Goal: Transaction & Acquisition: Subscribe to service/newsletter

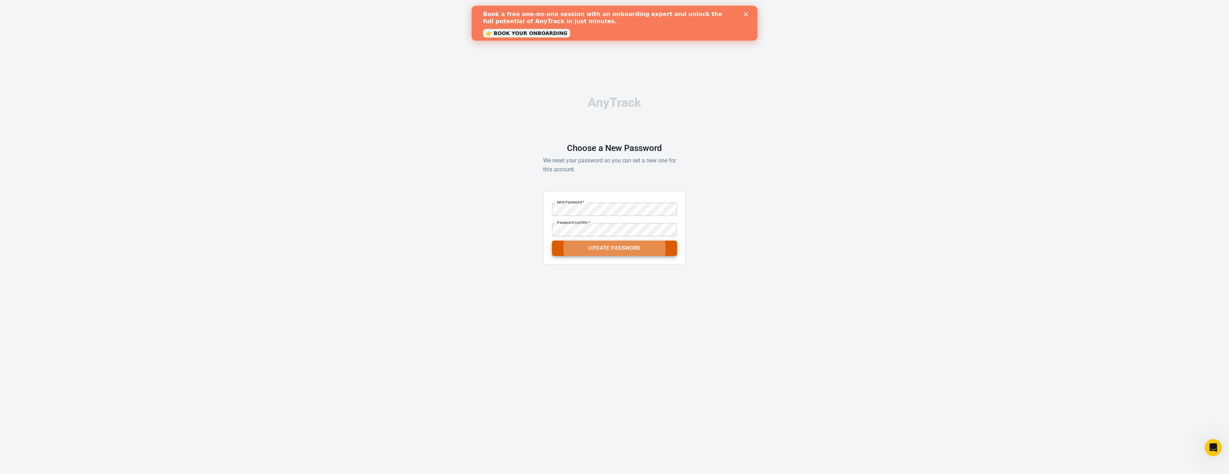
click at [629, 249] on button "Update Password" at bounding box center [614, 248] width 125 height 15
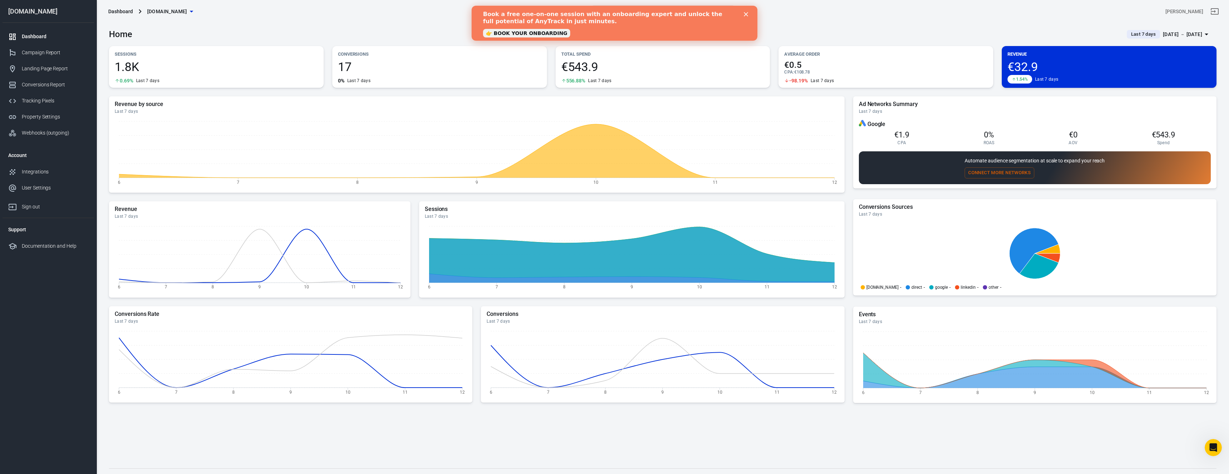
click at [921, 11] on div "[PERSON_NAME]" at bounding box center [1035, 11] width 370 height 17
click at [747, 13] on icon "Close" at bounding box center [746, 14] width 4 height 4
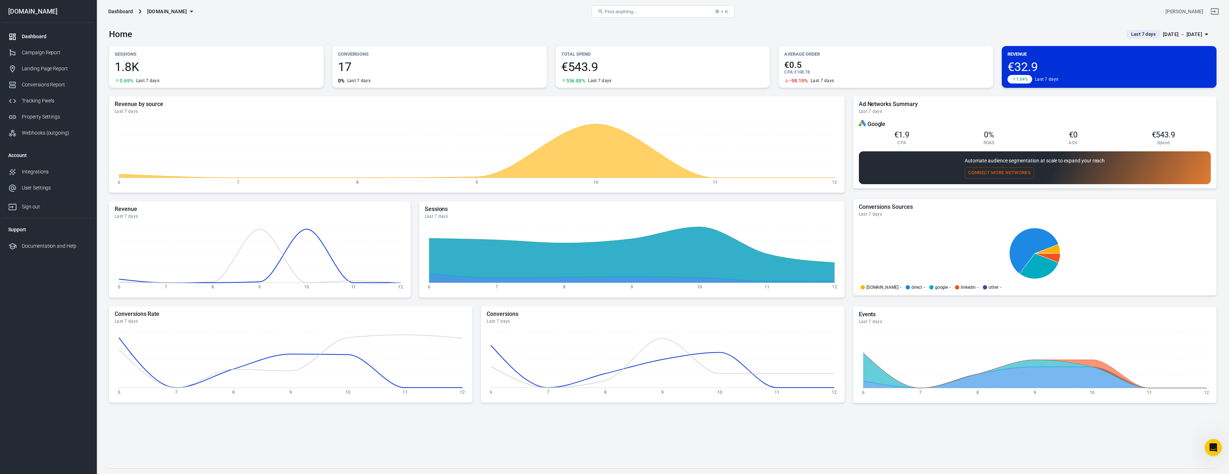
click at [930, 26] on div "Home Last 7 days Oct 6 － Oct 12, 2025" at bounding box center [662, 32] width 1107 height 18
click at [1055, 257] on icon at bounding box center [1046, 258] width 25 height 9
click at [1023, 238] on icon at bounding box center [1033, 251] width 49 height 46
click at [53, 51] on div "Campaign Report" at bounding box center [55, 53] width 66 height 8
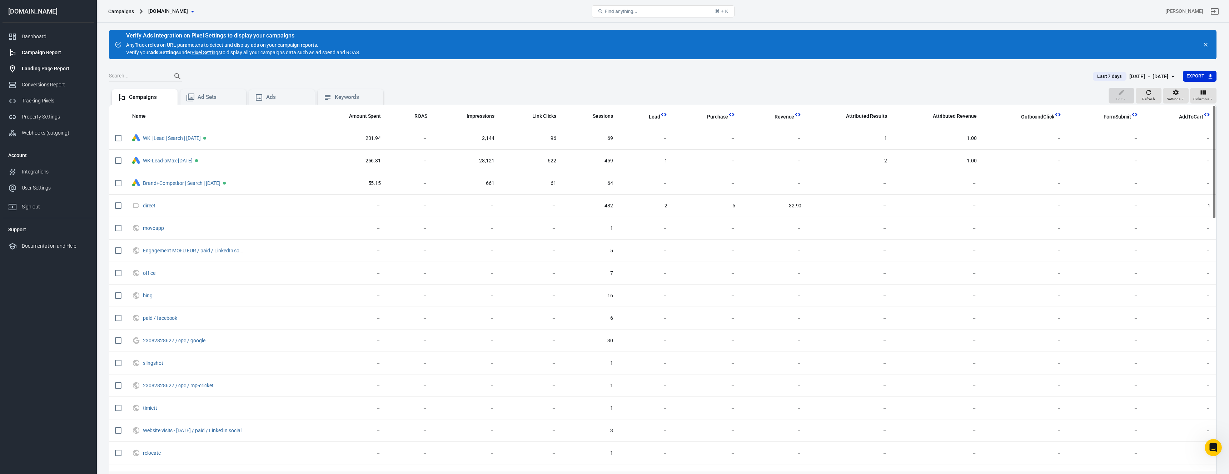
click at [43, 72] on div "Landing Page Report" at bounding box center [55, 69] width 66 height 8
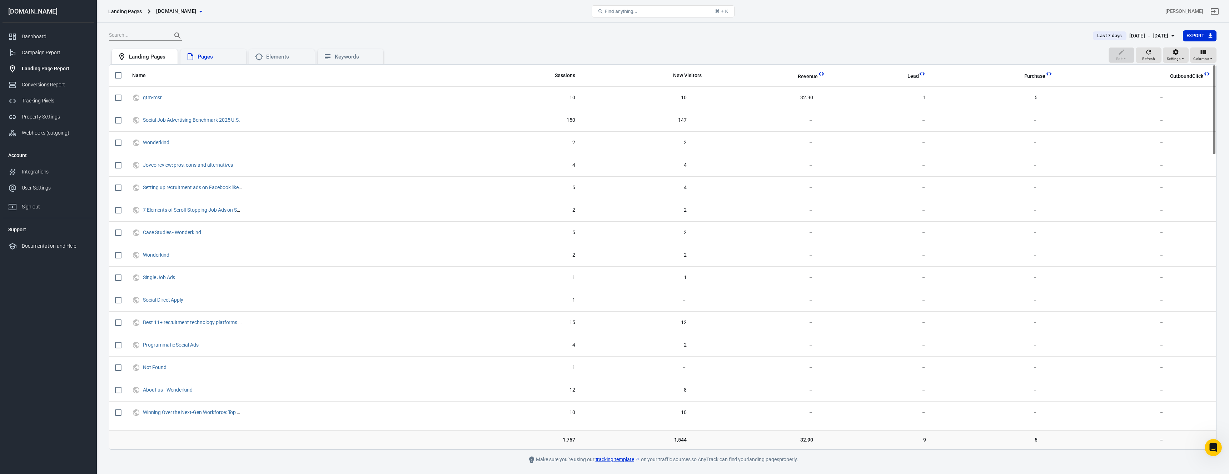
click at [210, 56] on div "Pages" at bounding box center [219, 57] width 43 height 8
click at [1150, 34] on div "Oct 6 － Oct 12, 2025" at bounding box center [1148, 35] width 39 height 9
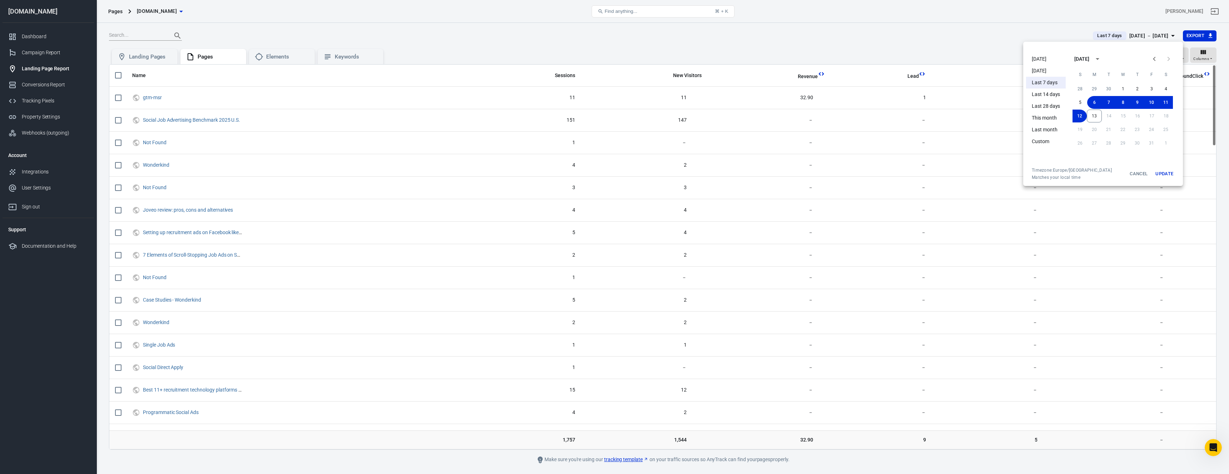
click at [1053, 118] on li "This month" at bounding box center [1046, 118] width 40 height 12
click at [1048, 129] on li "Last month" at bounding box center [1046, 130] width 40 height 12
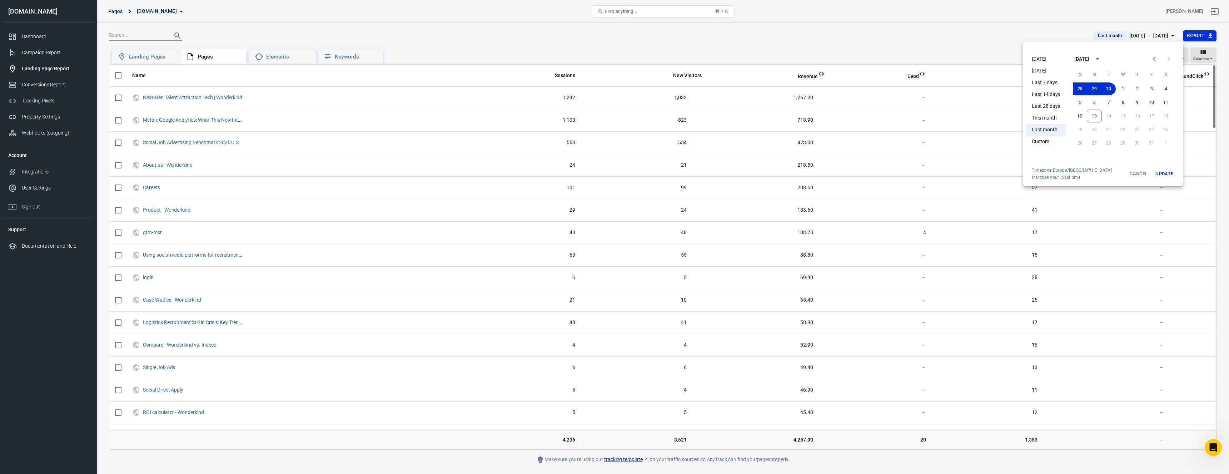
click at [1168, 173] on button "Update" at bounding box center [1164, 174] width 23 height 13
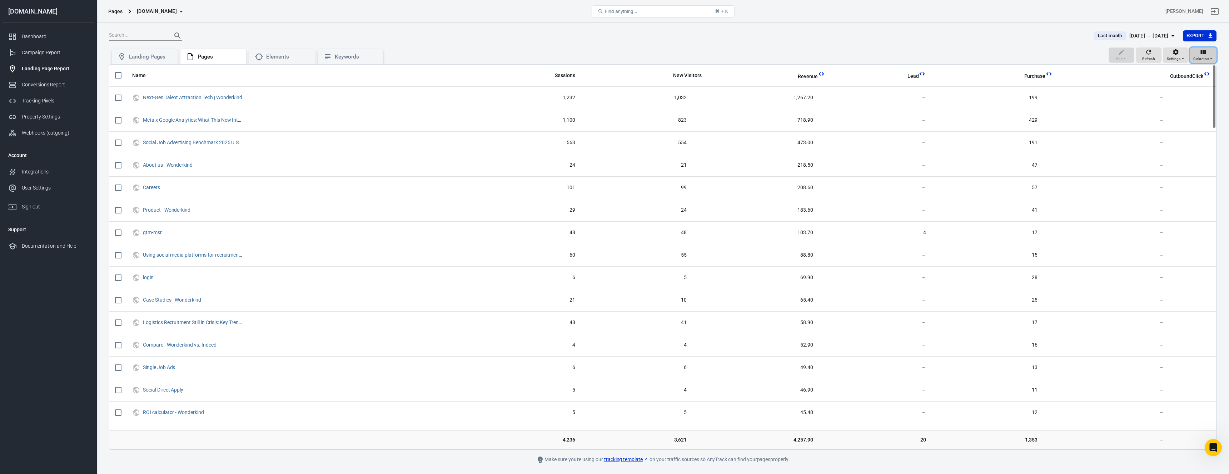
click at [1208, 57] on span "Columns" at bounding box center [1201, 59] width 16 height 6
click at [1176, 144] on li "Customize columns…" at bounding box center [1182, 149] width 68 height 12
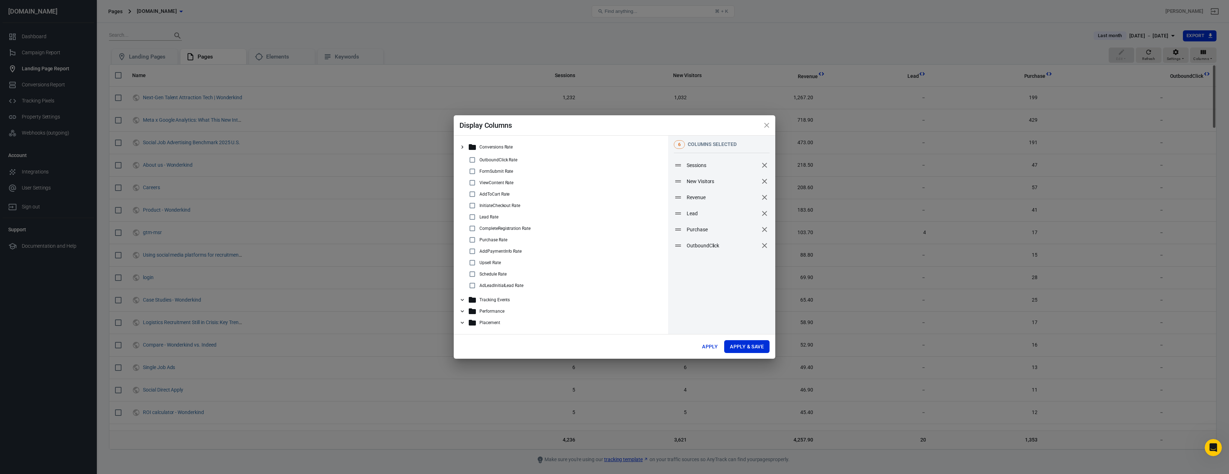
click at [762, 229] on icon "remove" at bounding box center [764, 229] width 9 height 9
click at [755, 347] on button "Apply & Save" at bounding box center [746, 346] width 45 height 13
radio input "false"
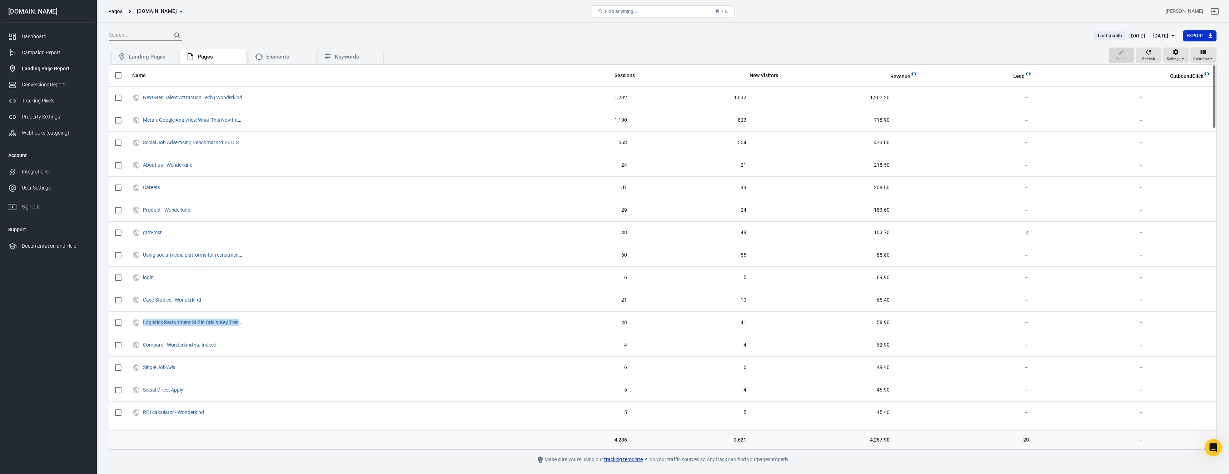
click at [498, 31] on div at bounding box center [597, 36] width 976 height 10
click at [1031, 75] on icon "This column is calculated from AnyTrack real-time data" at bounding box center [1027, 73] width 7 height 7
click at [1030, 74] on icon "This column is calculated from AnyTrack real-time data" at bounding box center [1027, 73] width 7 height 7
click at [1024, 74] on span "Lead" at bounding box center [1018, 76] width 11 height 7
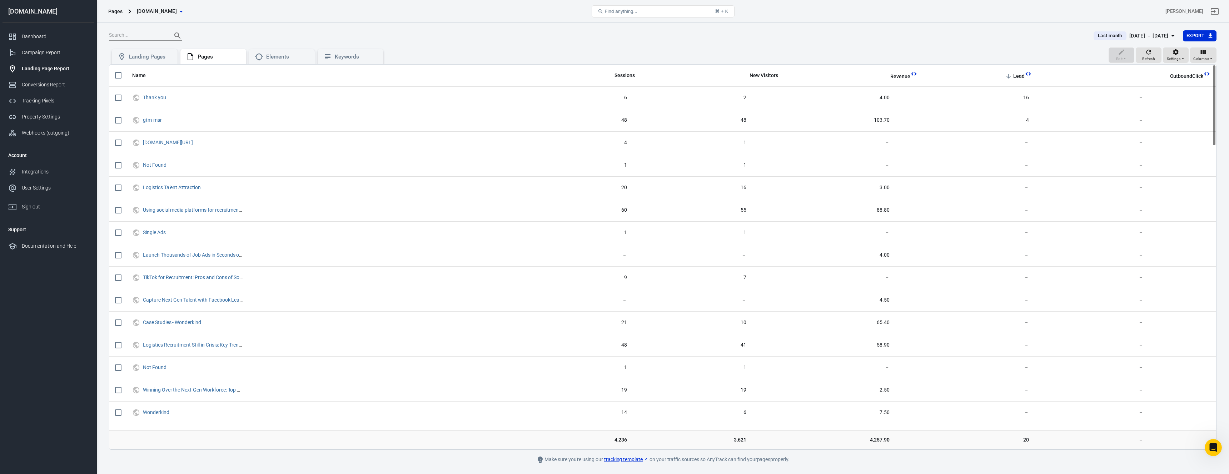
click at [448, 7] on div "Pages wonderkind.com" at bounding box center [290, 11] width 370 height 17
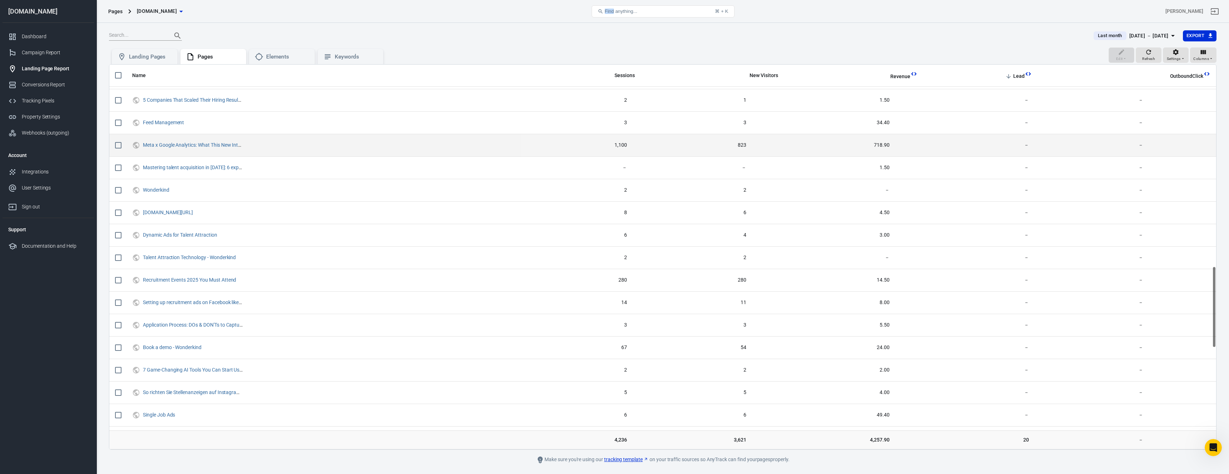
scroll to position [1015, 0]
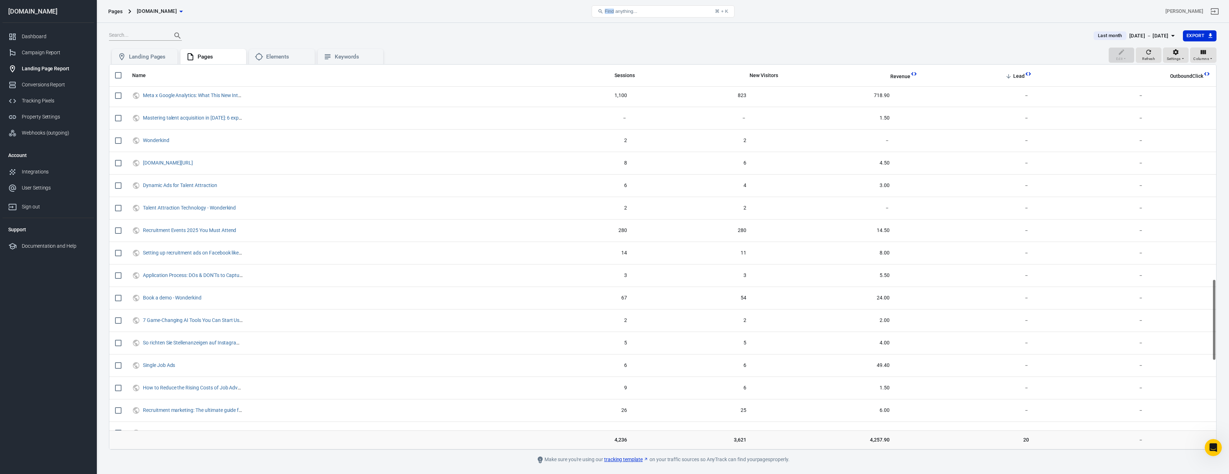
click at [1160, 36] on div "[DATE] － [DATE]" at bounding box center [1148, 35] width 39 height 9
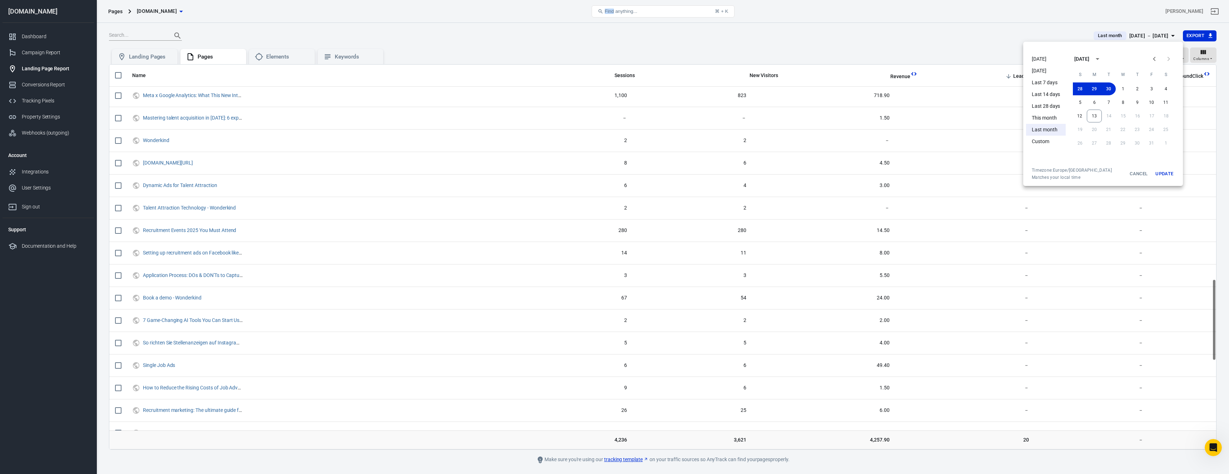
click at [1047, 119] on li "This month" at bounding box center [1046, 118] width 40 height 12
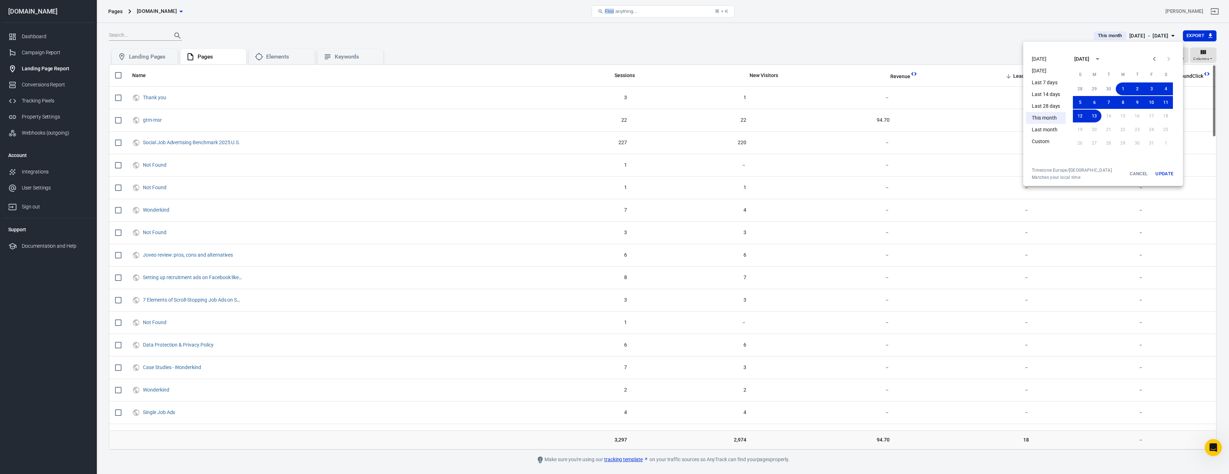
click at [1167, 176] on button "Update" at bounding box center [1164, 174] width 23 height 13
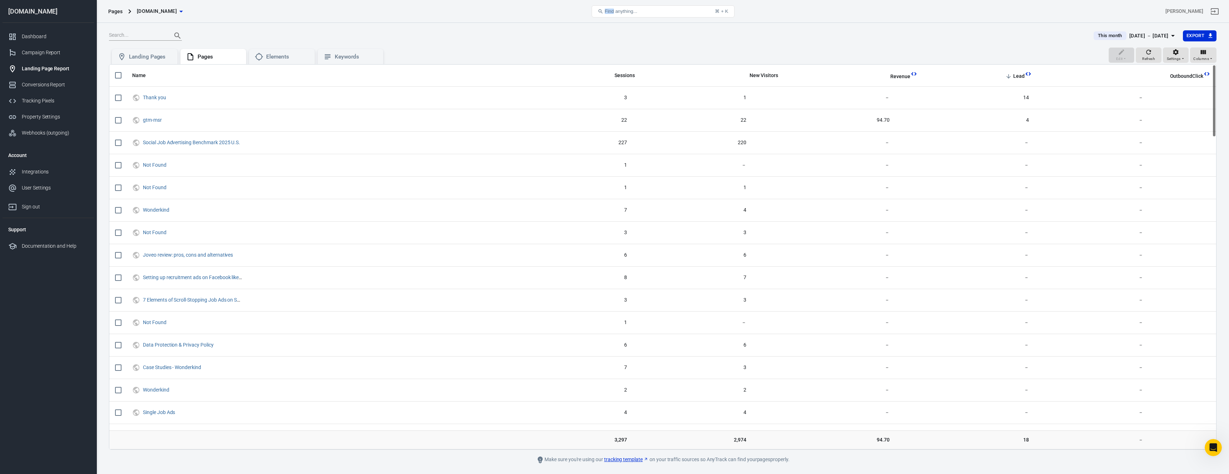
click at [1139, 30] on button "This month Oct 1 － Oct 13, 2025" at bounding box center [1135, 36] width 95 height 12
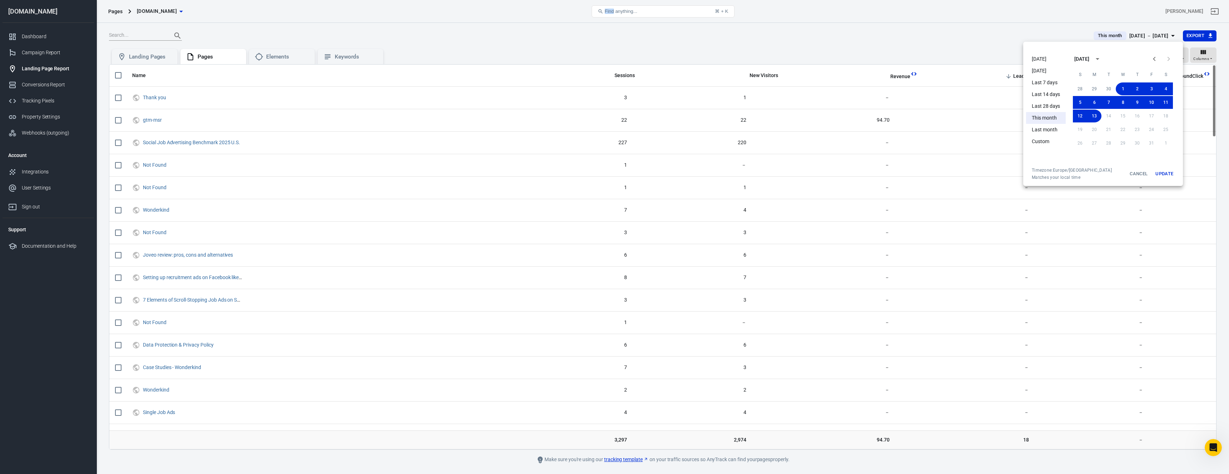
click at [1045, 128] on li "Last month" at bounding box center [1046, 130] width 40 height 12
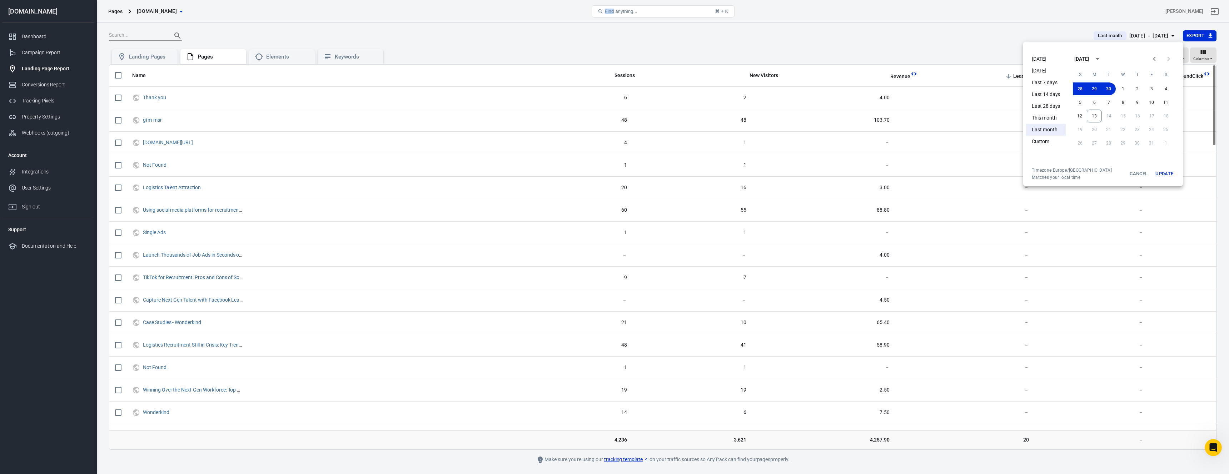
click at [1170, 177] on button "Update" at bounding box center [1164, 174] width 23 height 13
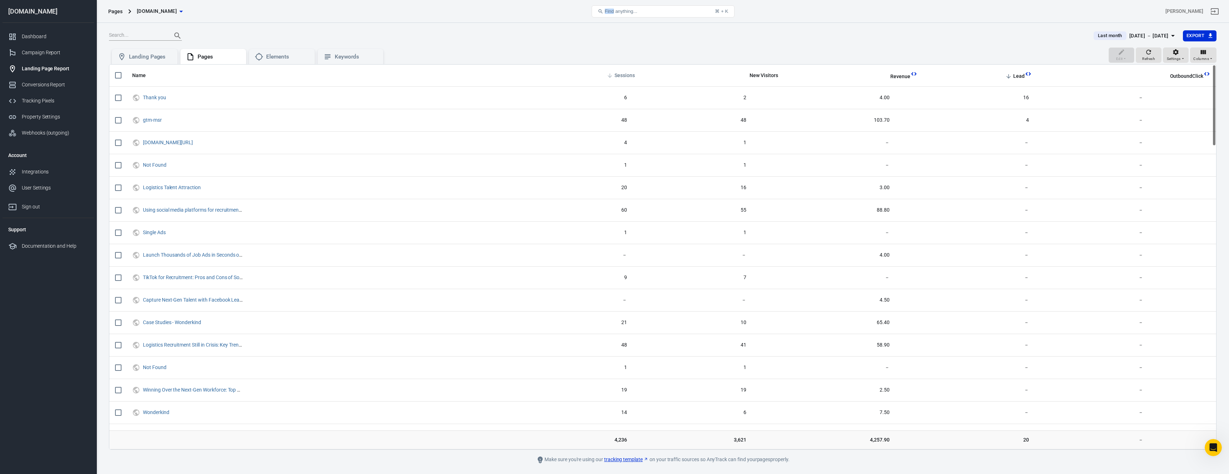
click at [630, 76] on span "Sessions" at bounding box center [624, 75] width 20 height 7
click at [641, 33] on div at bounding box center [597, 36] width 976 height 10
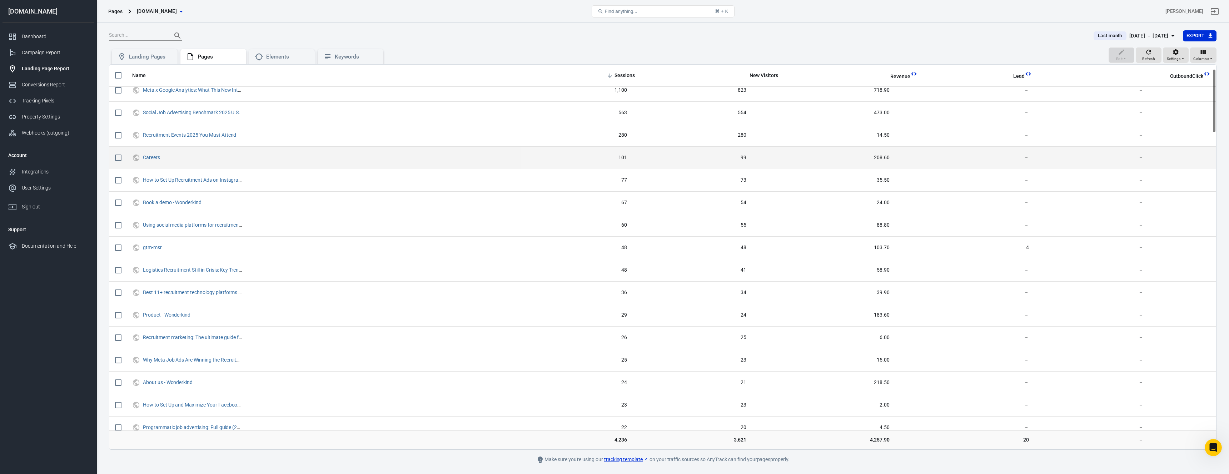
scroll to position [40, 0]
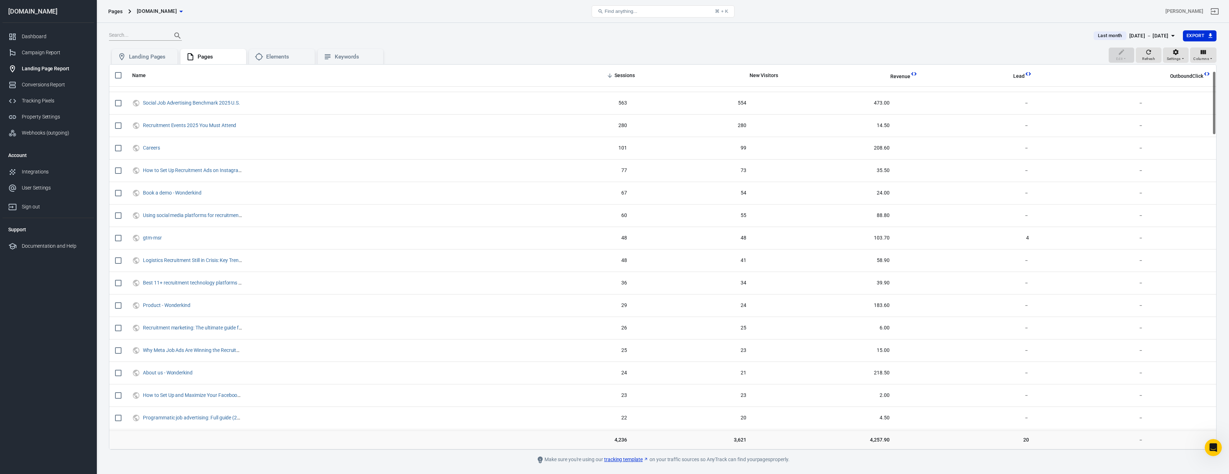
click at [491, 27] on div "Last month Sep 1 － Sep 30, 2025 Export Edit Refresh Settings Columns Landing Pa…" at bounding box center [662, 259] width 1132 height 472
click at [139, 55] on div "Landing Pages" at bounding box center [150, 57] width 43 height 8
click at [208, 59] on div "Pages" at bounding box center [219, 57] width 43 height 8
click at [139, 57] on div "Landing Pages" at bounding box center [150, 57] width 43 height 8
click at [1033, 75] on th "Lead" at bounding box center [980, 76] width 114 height 22
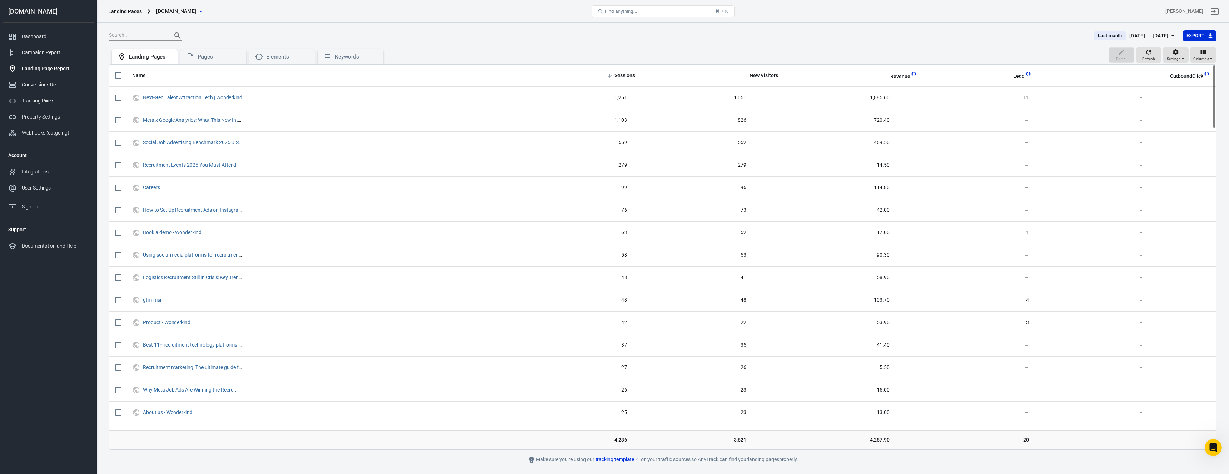
click at [1028, 74] on icon "This column is calculated from AnyTrack real-time data" at bounding box center [1027, 73] width 7 height 7
click at [1013, 79] on span "Lead" at bounding box center [1014, 76] width 21 height 7
click at [612, 76] on icon "scrollable content" at bounding box center [610, 76] width 4 height 4
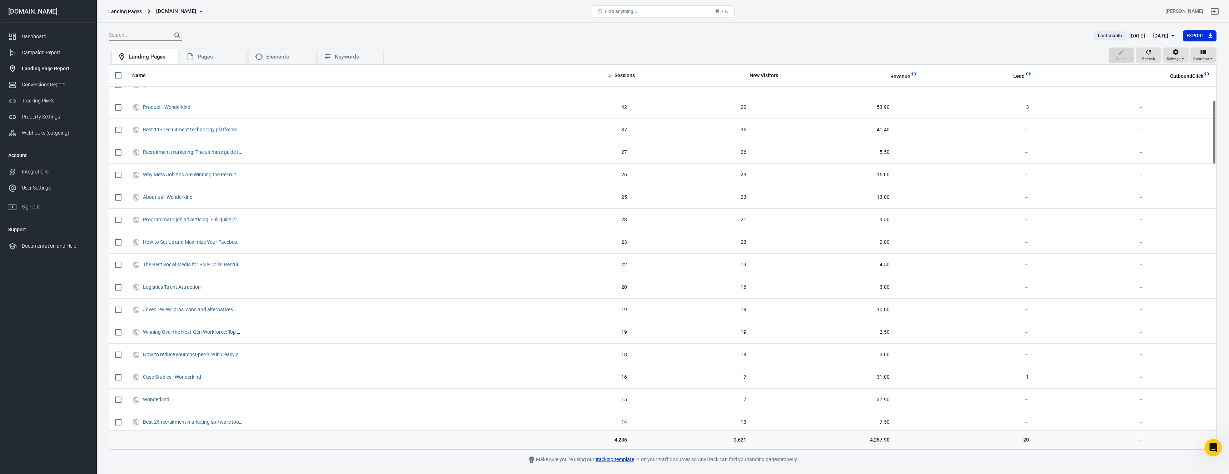
click at [1135, 36] on div "[DATE] － [DATE]" at bounding box center [1148, 35] width 39 height 9
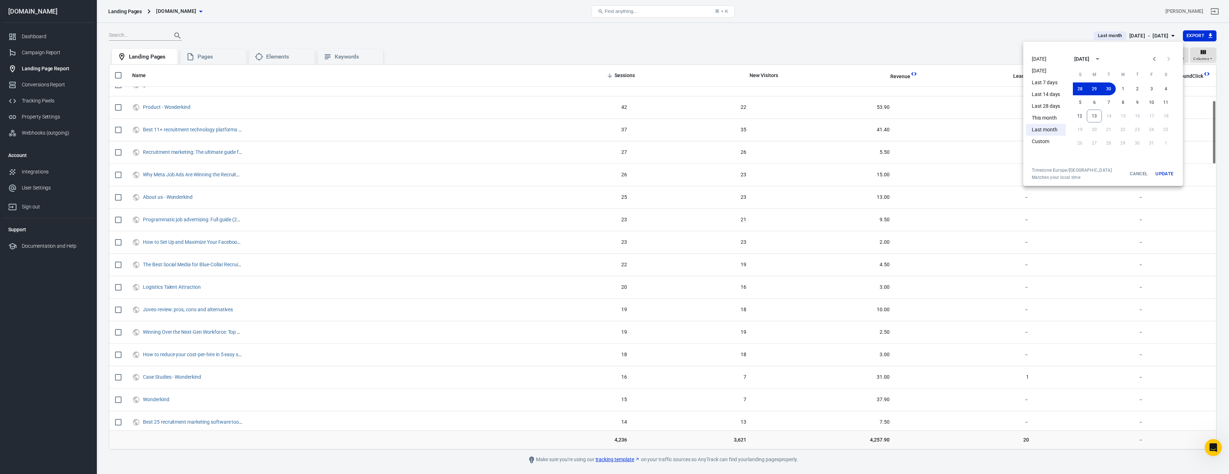
click at [1051, 118] on li "This month" at bounding box center [1046, 118] width 40 height 12
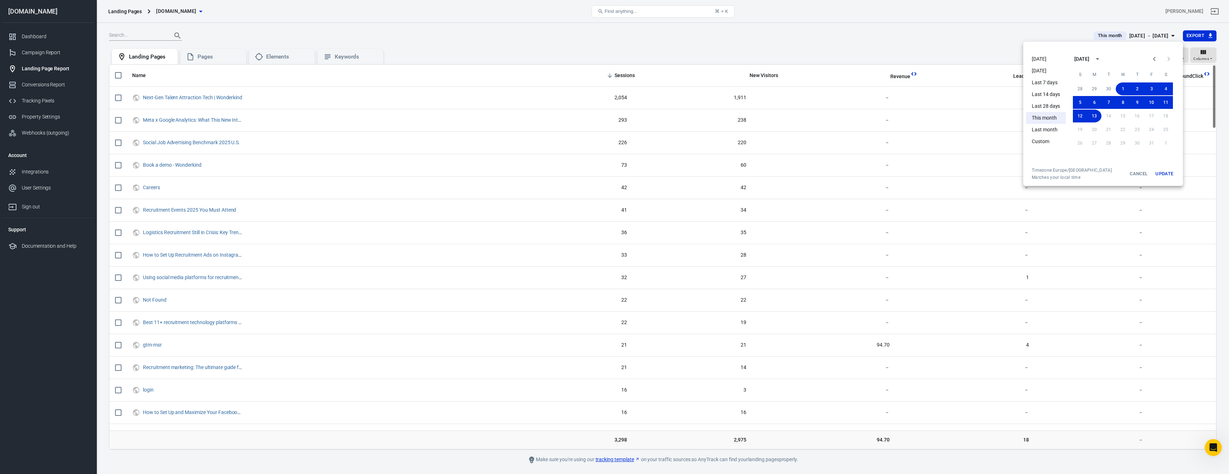
click at [1166, 173] on button "Update" at bounding box center [1164, 174] width 23 height 13
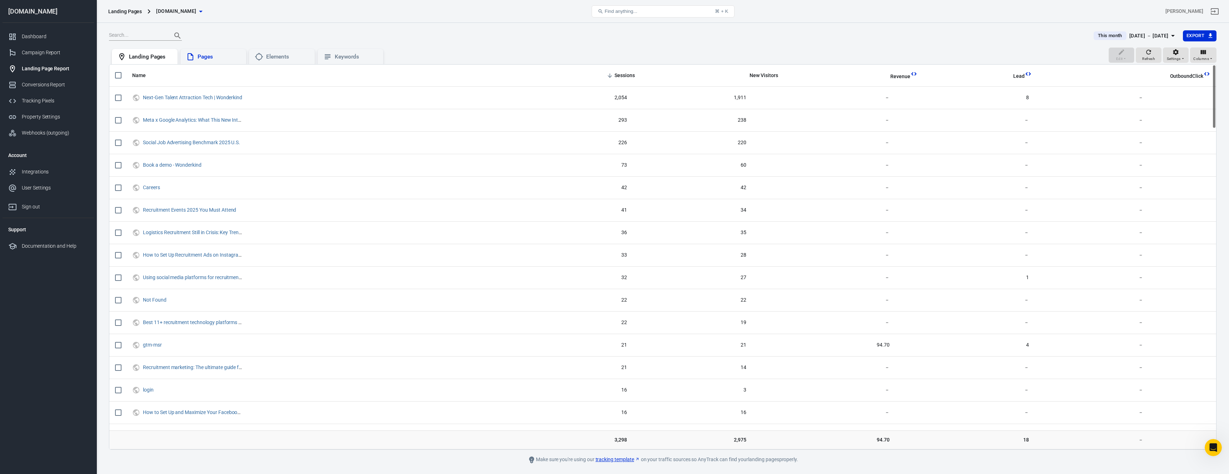
click at [228, 56] on div "Pages" at bounding box center [219, 57] width 43 height 8
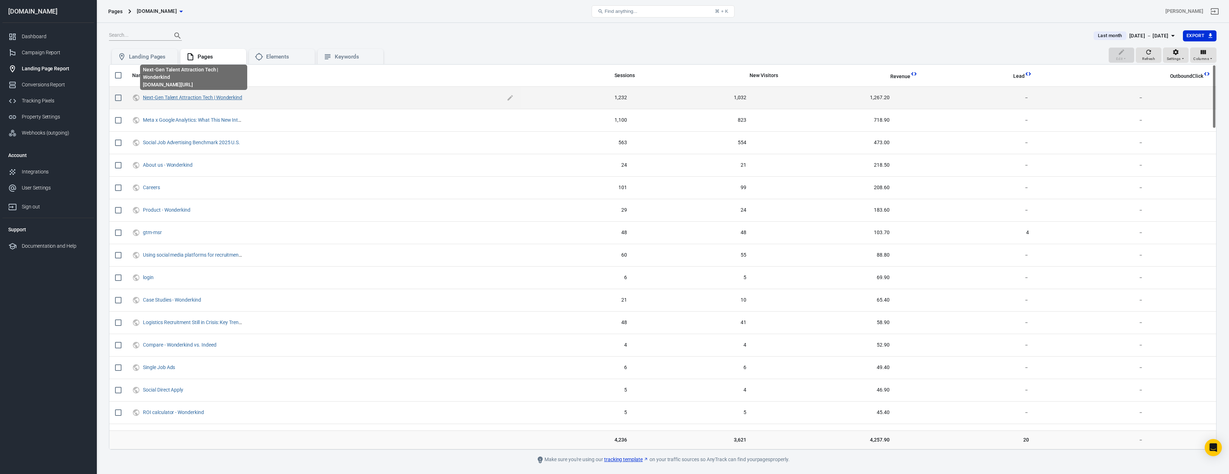
click at [185, 96] on link "Next-Gen Talent Attraction Tech | Wonderkind" at bounding box center [192, 98] width 99 height 6
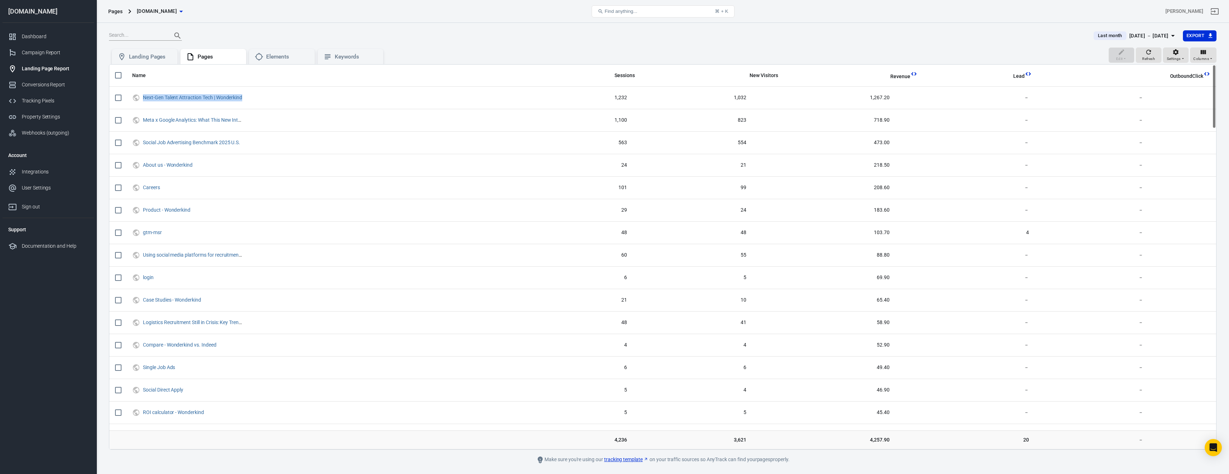
click at [528, 46] on div "Last month Sep 1 － Sep 30, 2025 Export" at bounding box center [662, 39] width 1107 height 18
click at [54, 6] on div "[DOMAIN_NAME]" at bounding box center [48, 11] width 91 height 23
click at [38, 11] on div "[DOMAIN_NAME]" at bounding box center [48, 11] width 91 height 6
click at [30, 36] on div "Dashboard" at bounding box center [55, 37] width 66 height 8
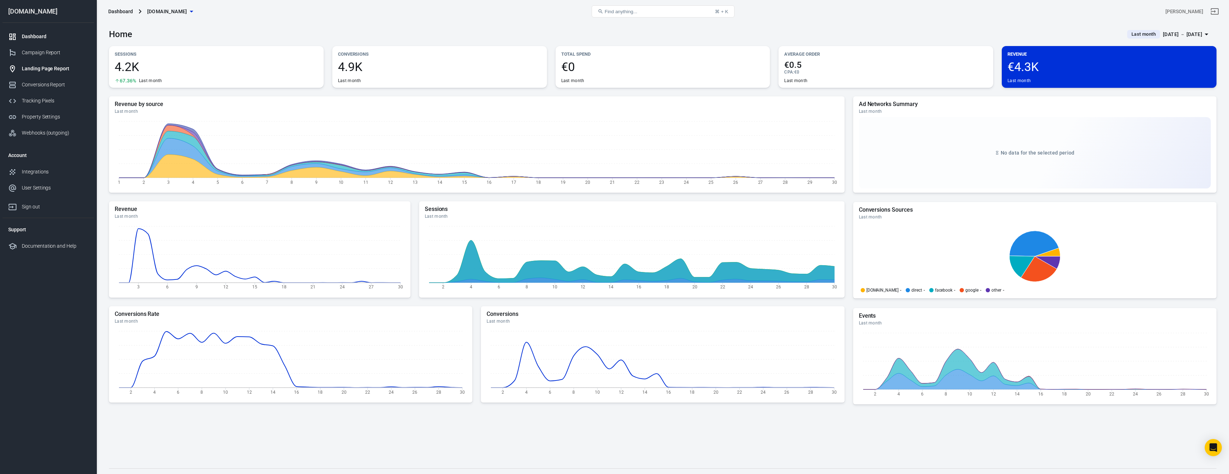
click at [68, 70] on div "Landing Page Report" at bounding box center [55, 69] width 66 height 8
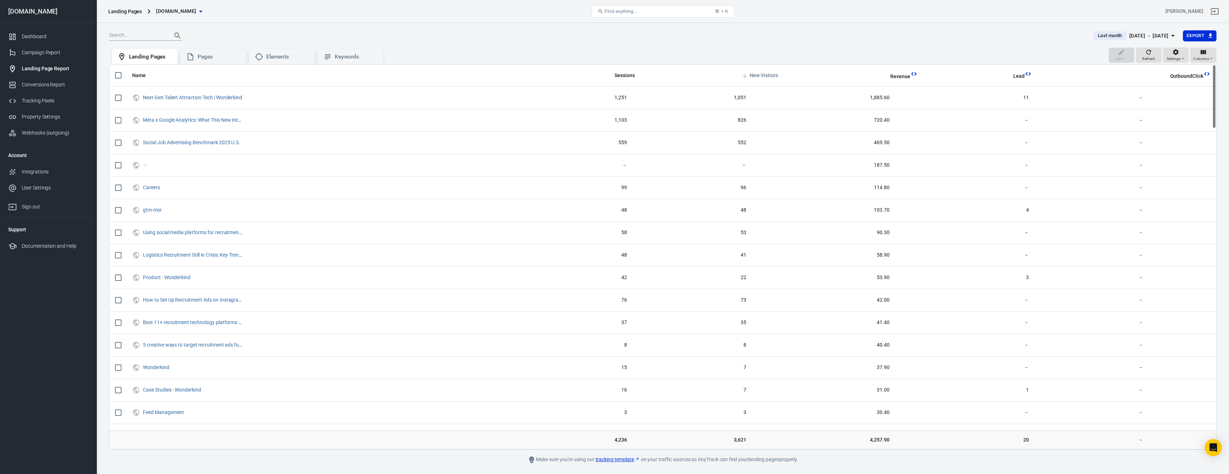
click at [747, 75] on icon "scrollable content" at bounding box center [744, 76] width 6 height 6
click at [748, 76] on icon "scrollable content" at bounding box center [744, 76] width 6 height 6
click at [613, 72] on th "Sessions" at bounding box center [580, 76] width 119 height 22
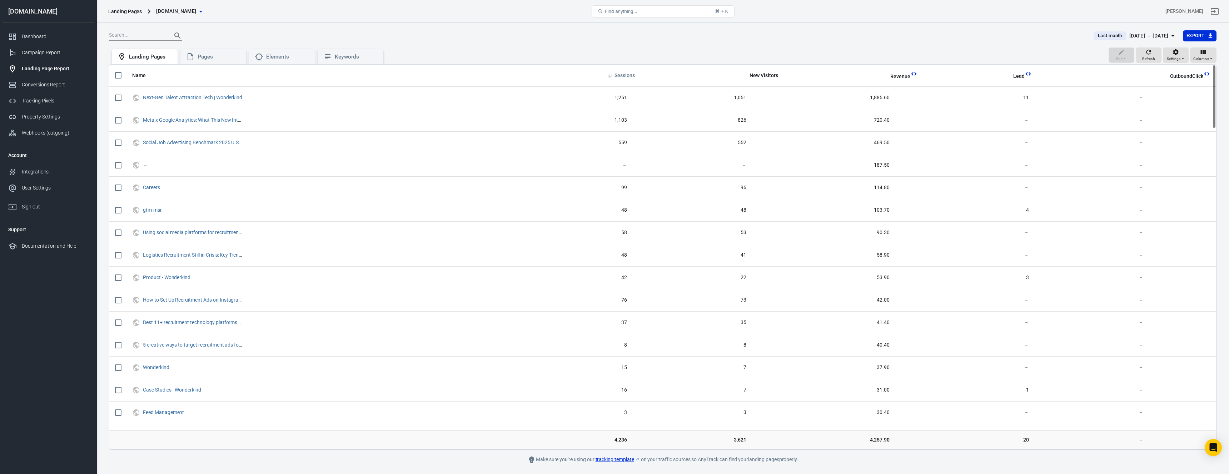
click at [612, 77] on icon "scrollable content" at bounding box center [610, 76] width 4 height 4
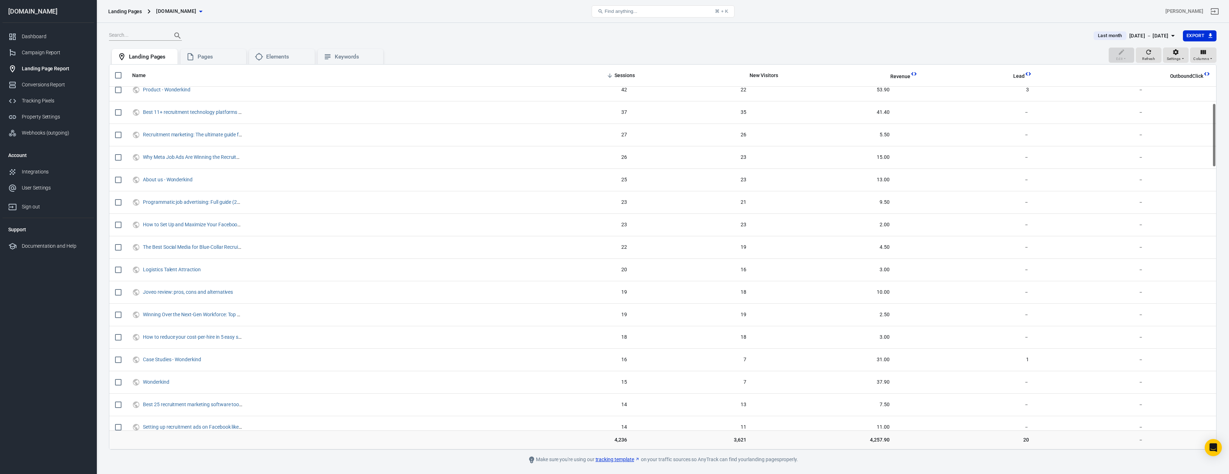
scroll to position [235, 0]
click at [226, 63] on div "Pages" at bounding box center [213, 57] width 66 height 16
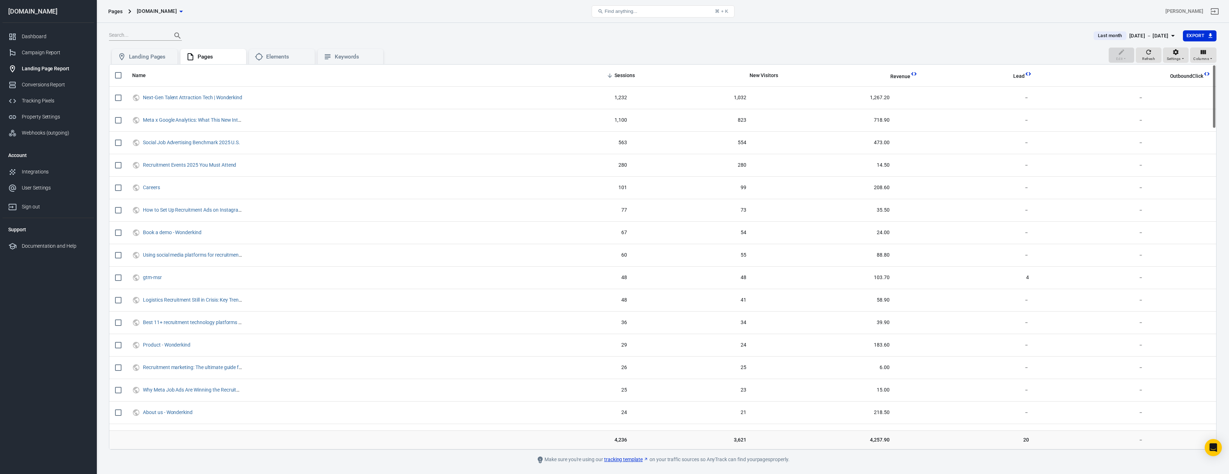
click at [604, 78] on th "Sessions" at bounding box center [580, 76] width 119 height 22
click at [50, 116] on div "Property Settings" at bounding box center [55, 117] width 66 height 8
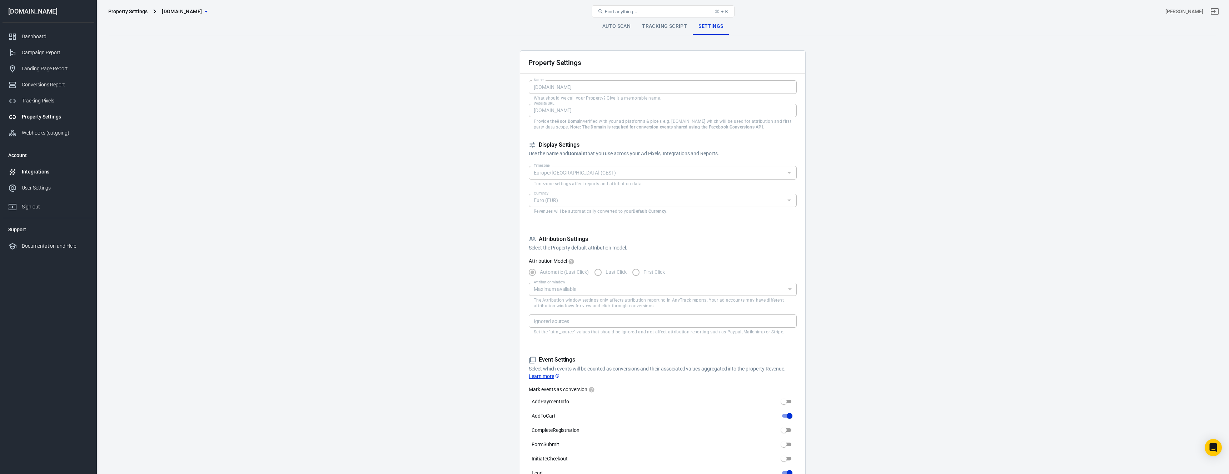
click at [33, 171] on div "Integrations" at bounding box center [55, 172] width 66 height 8
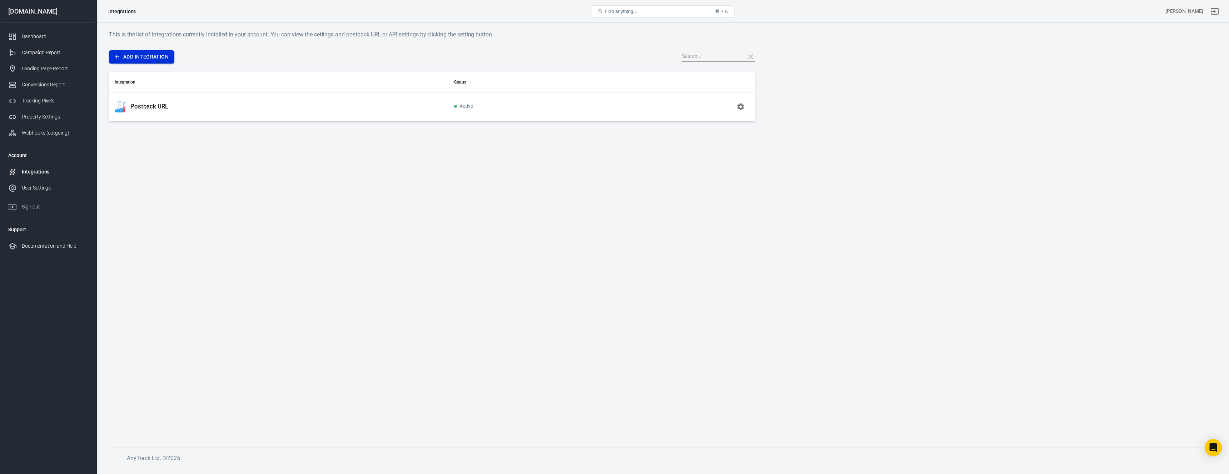
click at [154, 53] on link "Add Integration" at bounding box center [141, 56] width 65 height 13
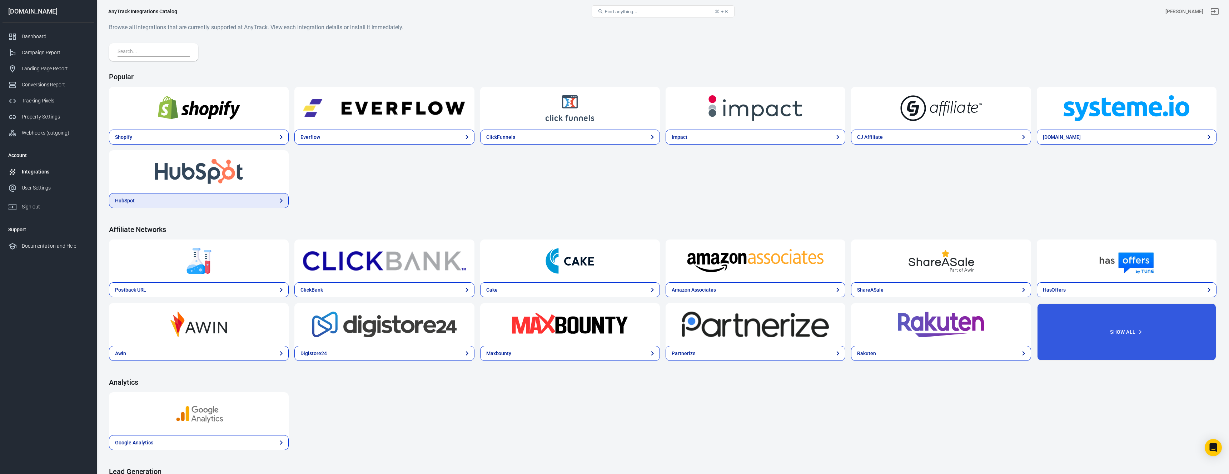
click at [208, 205] on link "HubSpot" at bounding box center [199, 200] width 180 height 15
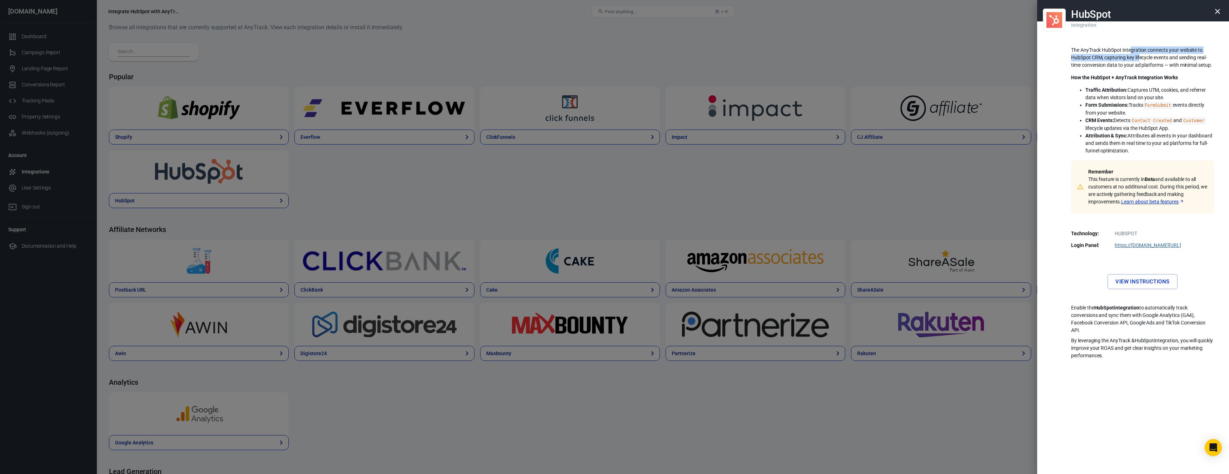
drag, startPoint x: 1130, startPoint y: 48, endPoint x: 1138, endPoint y: 59, distance: 13.3
click at [1138, 59] on p "The AnyTrack HubSpot integration connects your website to HubSpot CRM, capturin…" at bounding box center [1142, 57] width 143 height 23
click at [1174, 62] on p "The AnyTrack HubSpot integration connects your website to HubSpot CRM, capturin…" at bounding box center [1142, 57] width 143 height 23
click at [850, 195] on div at bounding box center [614, 237] width 1229 height 474
